Goal: Check status

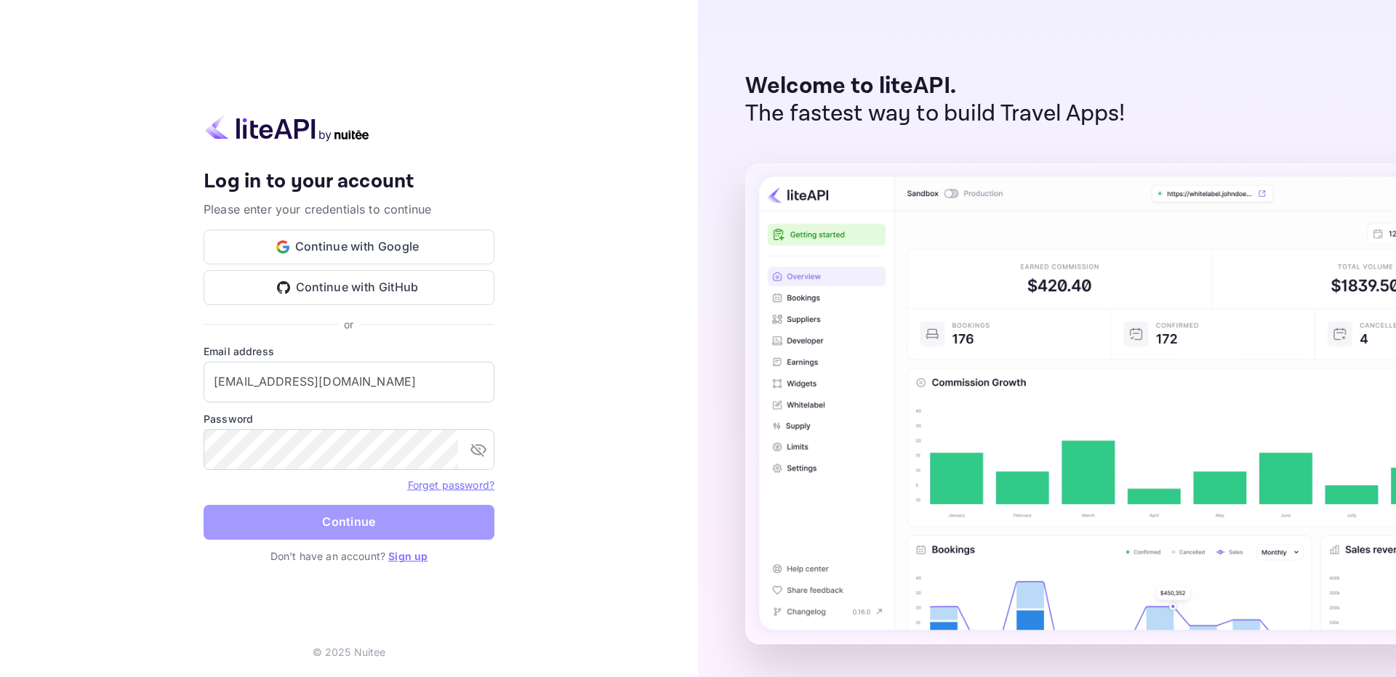
click at [345, 510] on button "Continue" at bounding box center [349, 522] width 291 height 35
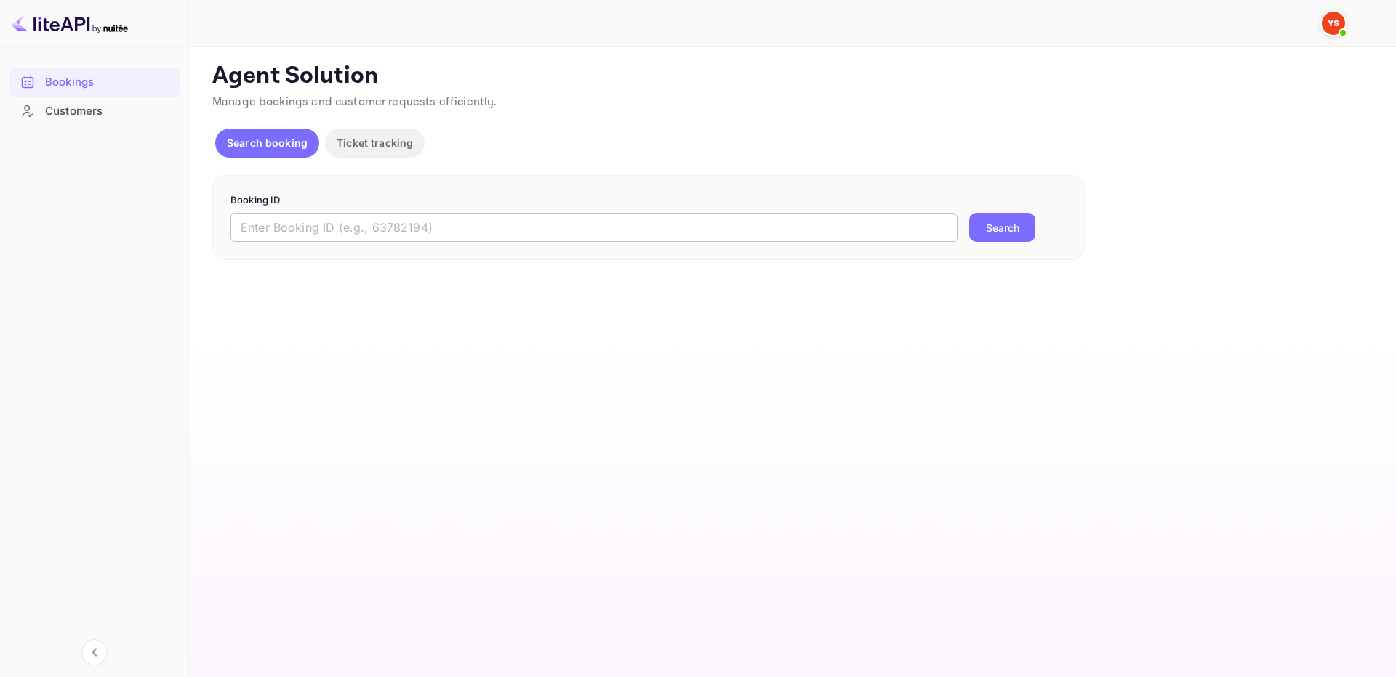
click at [475, 230] on input "text" at bounding box center [593, 227] width 727 height 29
paste input "9455256"
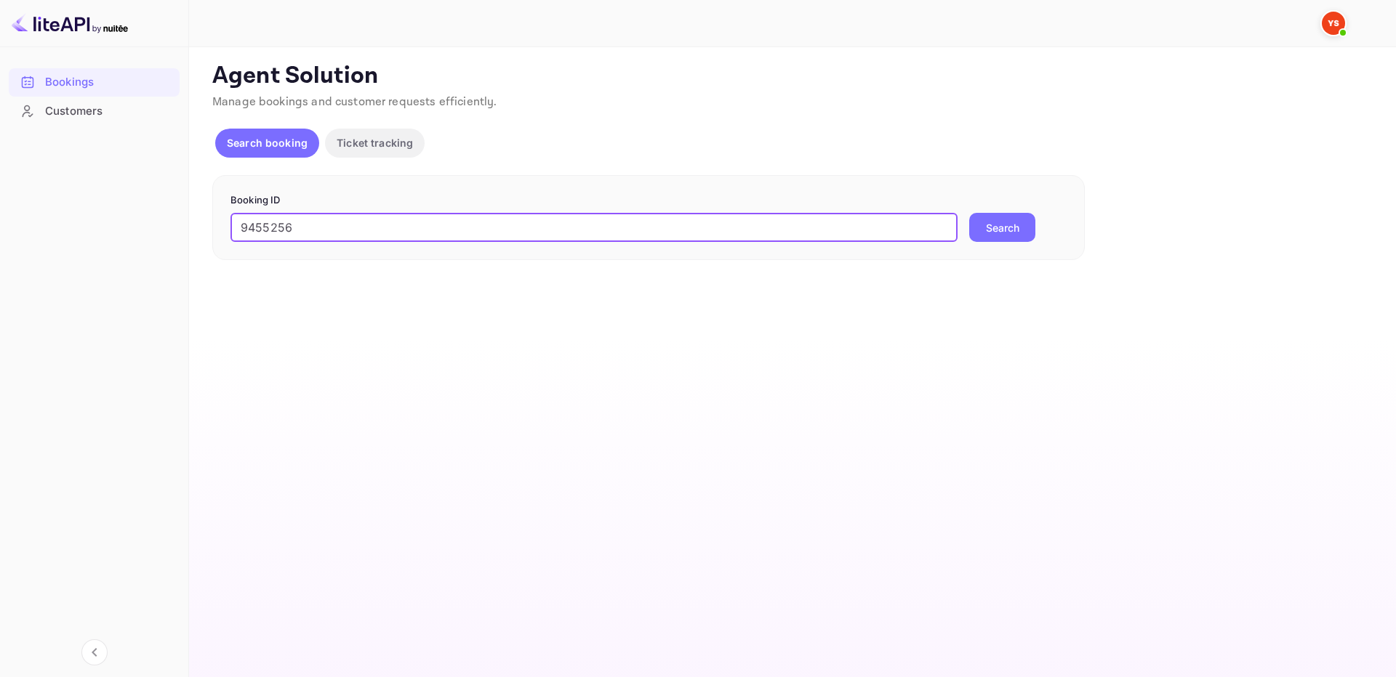
type input "9455256"
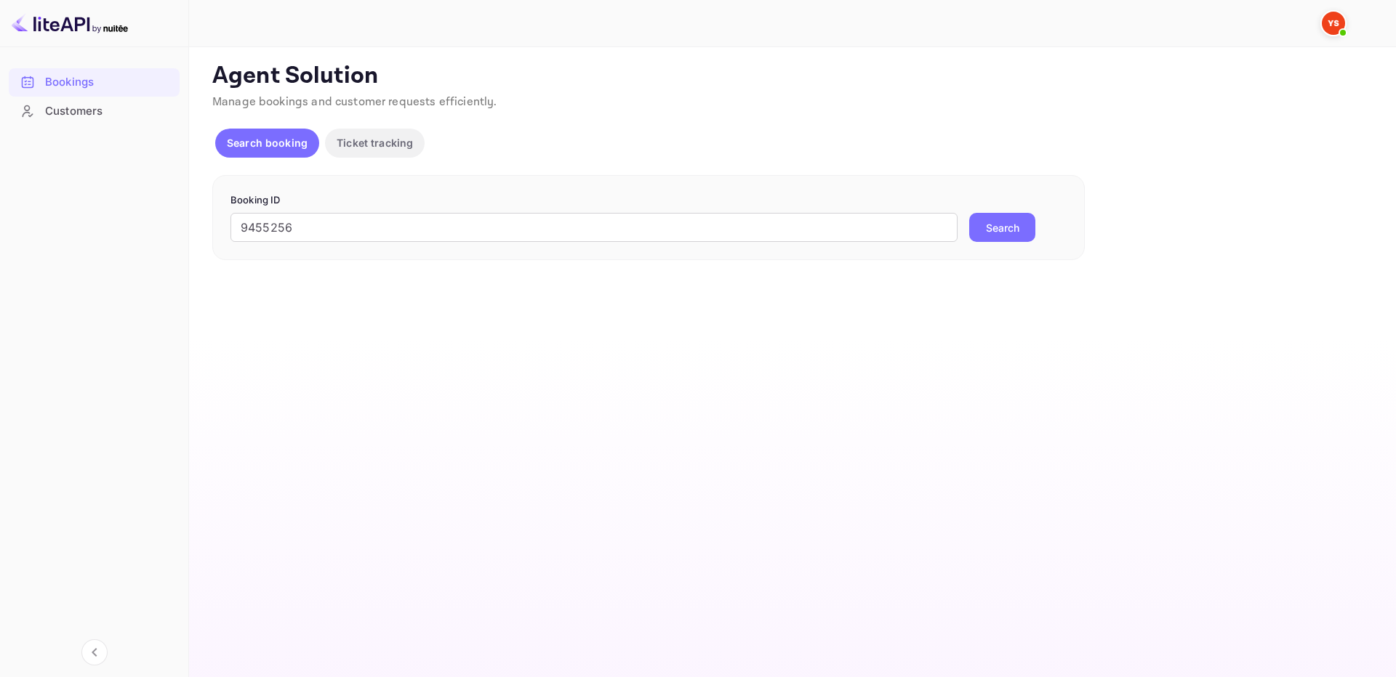
click at [1026, 218] on button "Search" at bounding box center [1002, 227] width 66 height 29
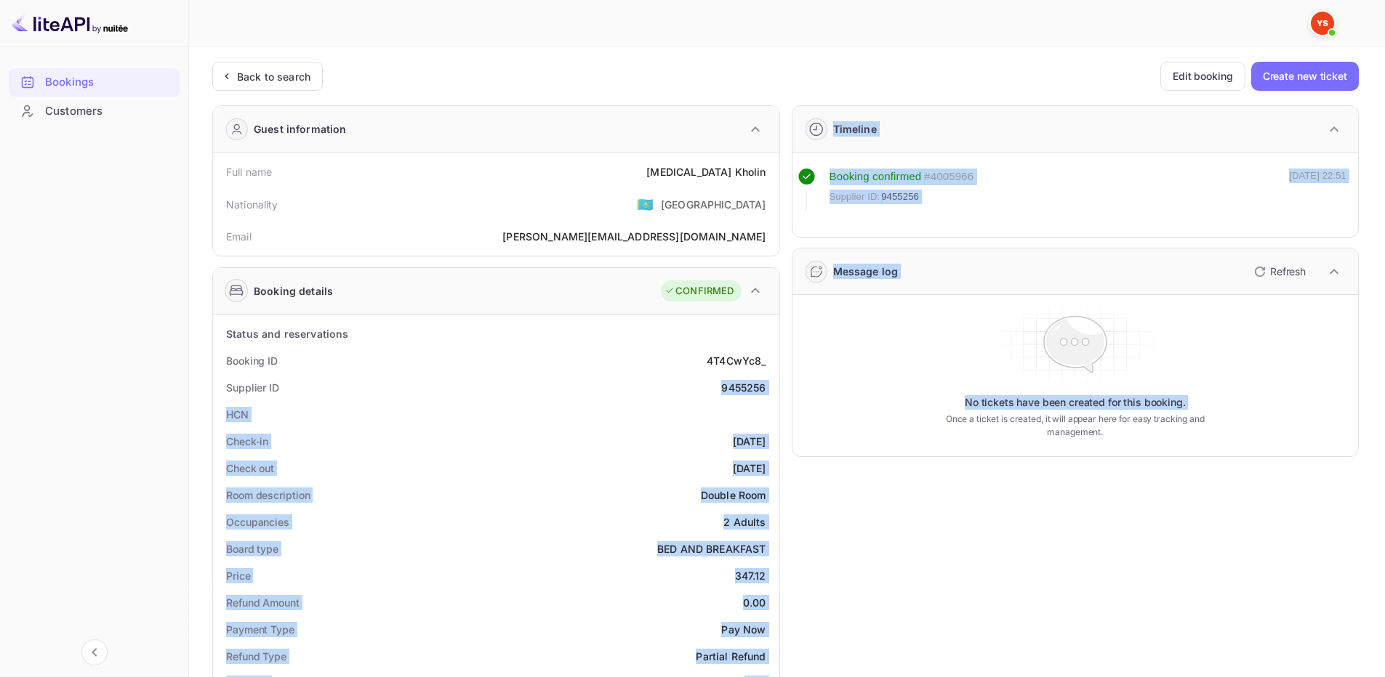
drag, startPoint x: 724, startPoint y: 386, endPoint x: 781, endPoint y: 384, distance: 56.7
click at [781, 385] on div "Guest information Full name [MEDICAL_DATA][PERSON_NAME] Nationality 🇰🇿 [DEMOGRA…" at bounding box center [780, 624] width 1158 height 1060
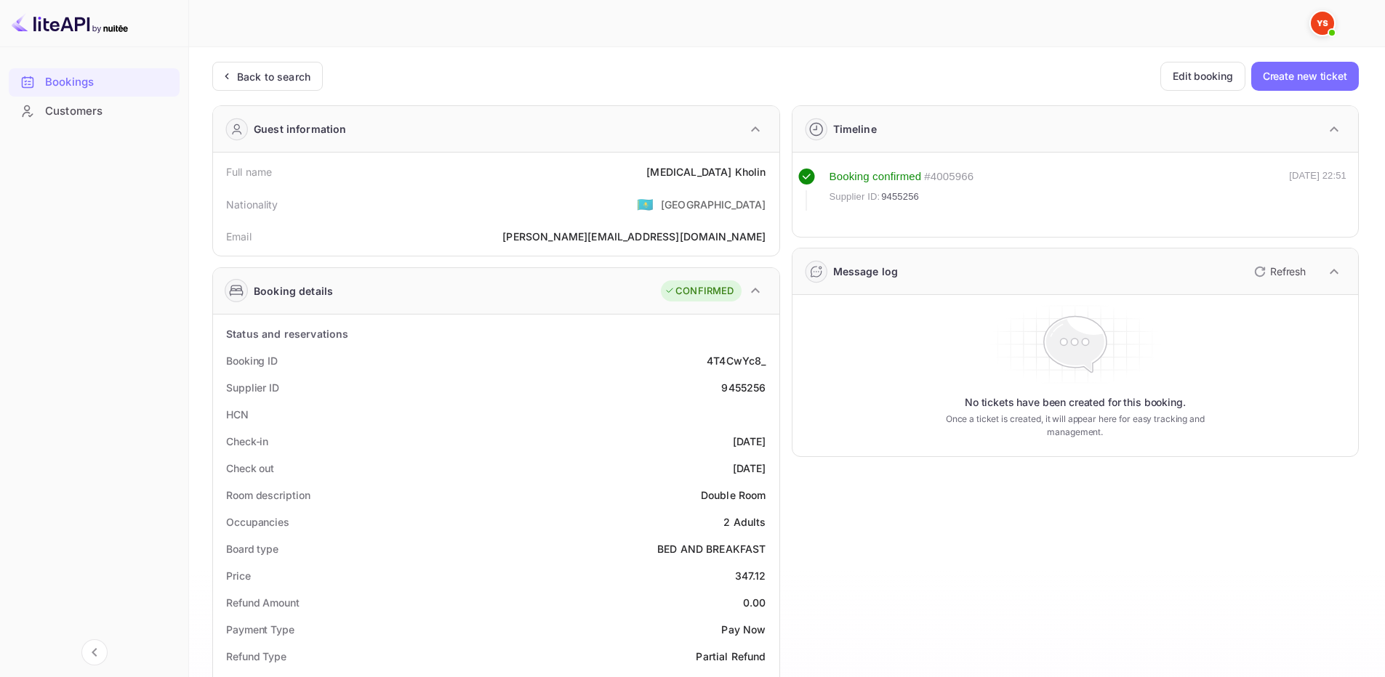
click at [717, 361] on div "4T4CwYc8_" at bounding box center [736, 360] width 59 height 15
drag, startPoint x: 722, startPoint y: 386, endPoint x: 763, endPoint y: 391, distance: 41.7
click at [763, 391] on div "9455256" at bounding box center [743, 387] width 44 height 15
copy div "9455256"
drag, startPoint x: 699, startPoint y: 170, endPoint x: 771, endPoint y: 169, distance: 72.0
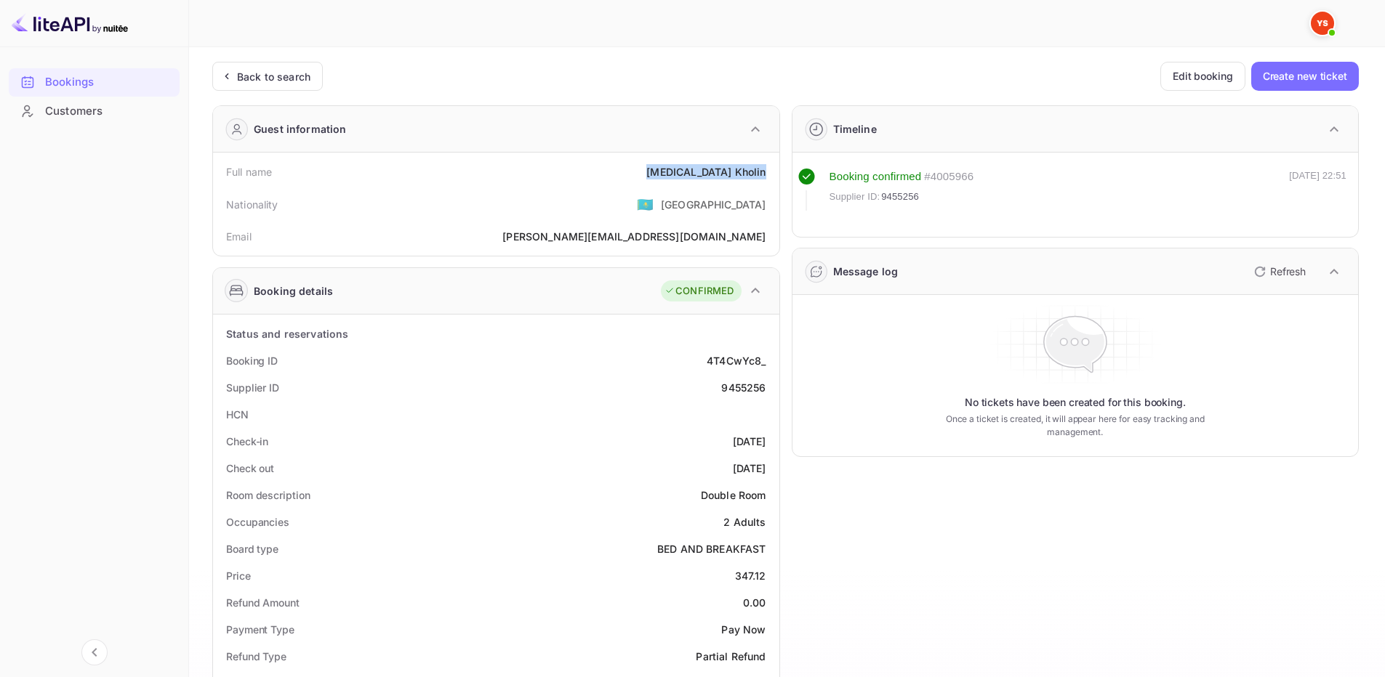
click at [771, 169] on div "Full name [MEDICAL_DATA][PERSON_NAME]" at bounding box center [496, 171] width 555 height 27
copy div "[MEDICAL_DATA][PERSON_NAME]"
drag, startPoint x: 753, startPoint y: 582, endPoint x: 691, endPoint y: 500, distance: 103.2
click at [771, 583] on div "Price 347.12" at bounding box center [496, 576] width 555 height 27
copy div "347.12"
